Goal: Task Accomplishment & Management: Use online tool/utility

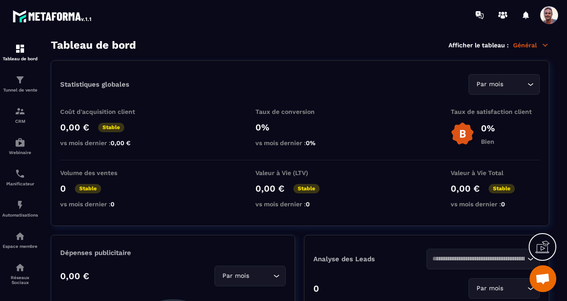
scroll to position [258, 0]
click at [20, 113] on img at bounding box center [20, 111] width 11 height 11
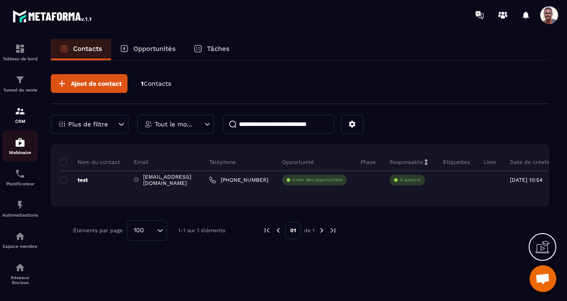
click at [17, 147] on img at bounding box center [20, 142] width 11 height 11
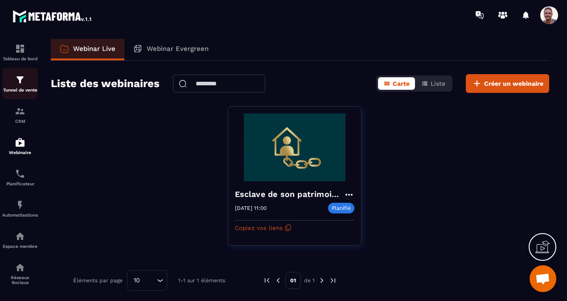
click at [23, 88] on p "Tunnel de vente" at bounding box center [20, 89] width 36 height 5
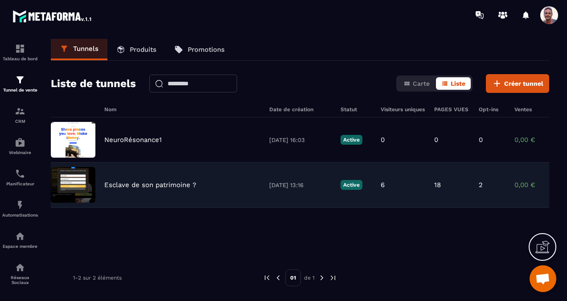
click at [123, 178] on div "Esclave de son patrimoine ? 29/07/2025 13:16 Active 6 18 2 0,00 € 0" at bounding box center [300, 184] width 499 height 45
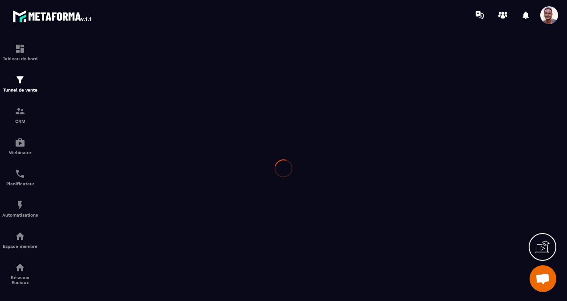
click at [124, 177] on div at bounding box center [283, 168] width 567 height 276
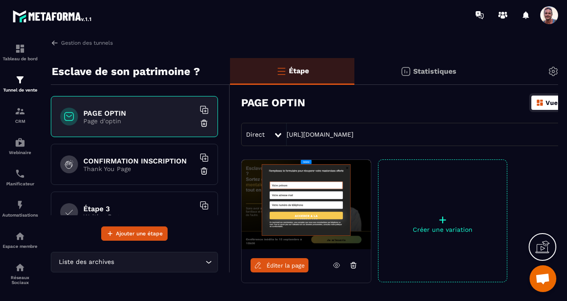
click at [279, 262] on span "Éditer la page" at bounding box center [286, 265] width 38 height 7
